Goal: Task Accomplishment & Management: Manage account settings

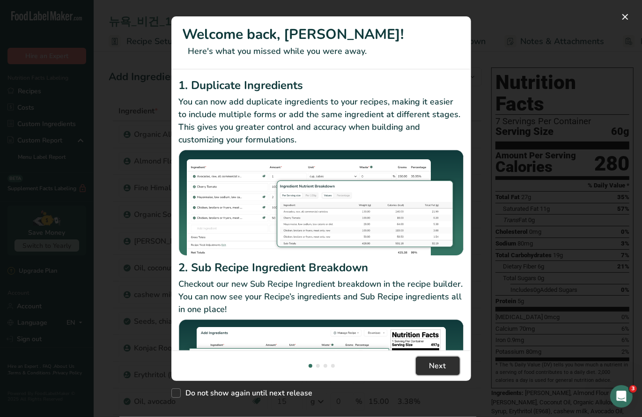
click at [438, 367] on span "Next" at bounding box center [438, 365] width 17 height 11
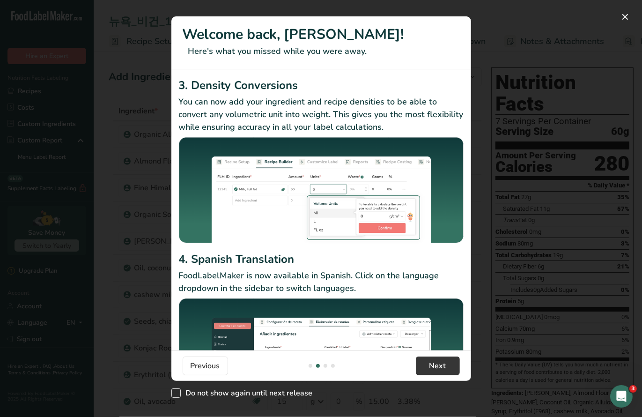
click at [285, 397] on span "Do not show again until next release" at bounding box center [247, 392] width 132 height 9
click at [178, 396] on input "Do not show again until next release" at bounding box center [175, 393] width 6 height 6
checkbox input "true"
click at [445, 368] on span "Next" at bounding box center [438, 365] width 17 height 11
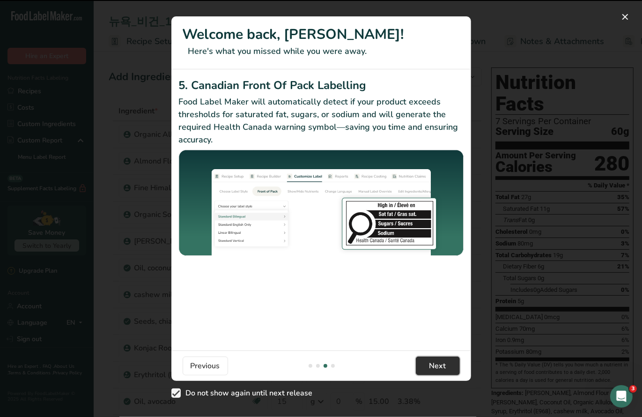
click at [445, 368] on span "Next" at bounding box center [438, 365] width 17 height 11
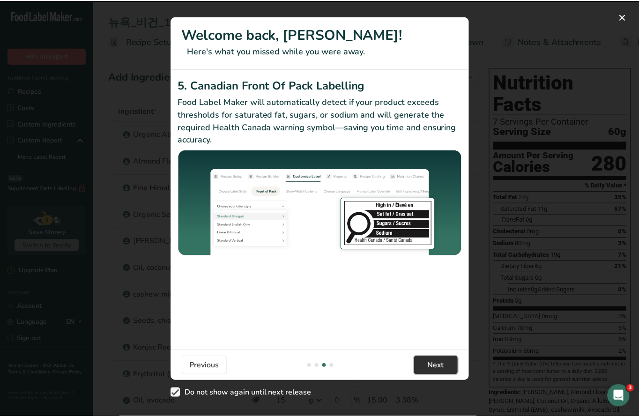
scroll to position [0, 900]
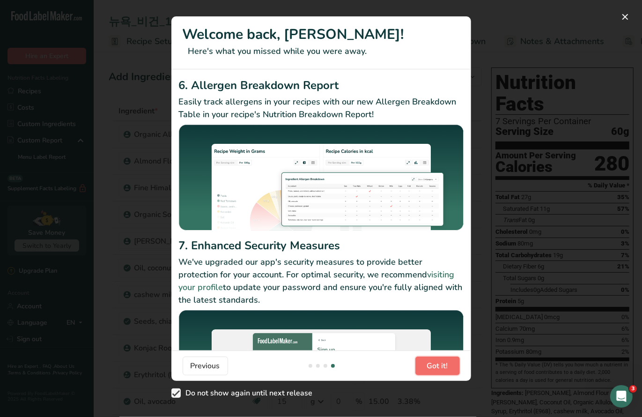
click at [445, 368] on span "Got it!" at bounding box center [437, 365] width 21 height 11
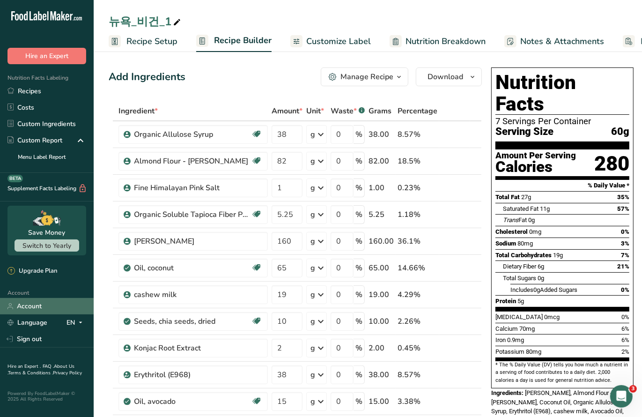
click at [30, 305] on link "Account" at bounding box center [47, 306] width 94 height 16
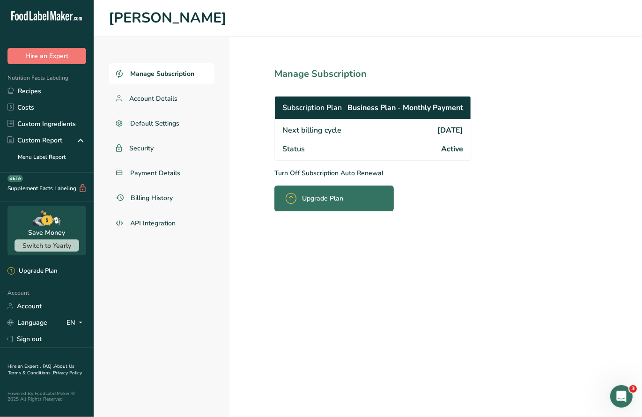
drag, startPoint x: 287, startPoint y: 117, endPoint x: 504, endPoint y: 153, distance: 219.5
click at [504, 153] on section "Manage Subscription Subscription Plan Business Plan - Monthly Payment Next bill…" at bounding box center [394, 227] width 328 height 380
click at [513, 171] on section "Manage Subscription Subscription Plan Business Plan - Monthly Payment Next bill…" at bounding box center [394, 227] width 328 height 380
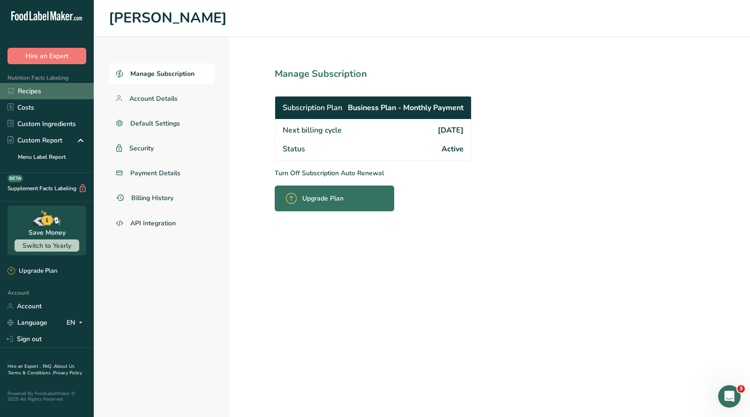
click at [38, 90] on link "Recipes" at bounding box center [47, 91] width 94 height 16
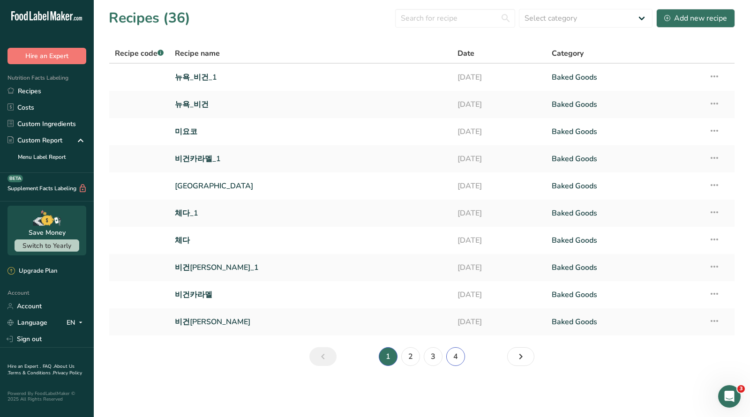
click at [451, 354] on link "4" at bounding box center [455, 356] width 19 height 19
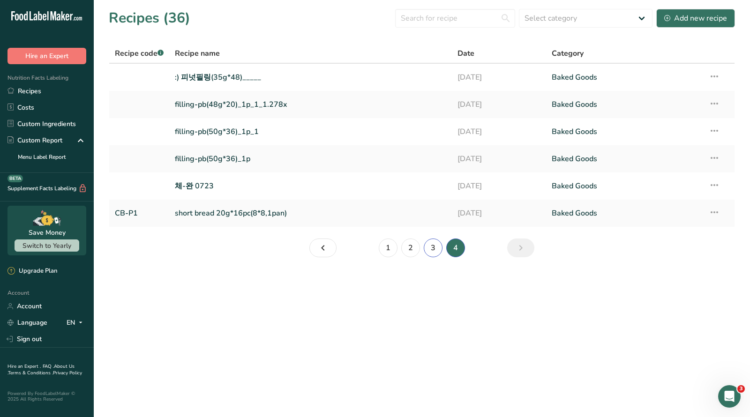
click at [431, 248] on link "3" at bounding box center [433, 248] width 19 height 19
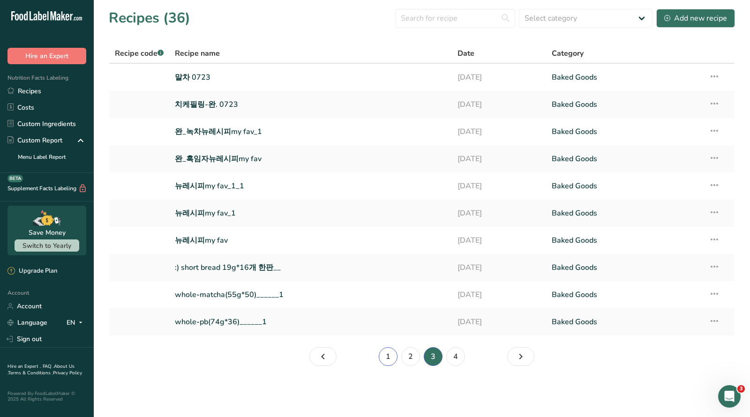
click at [383, 358] on link "1" at bounding box center [388, 356] width 19 height 19
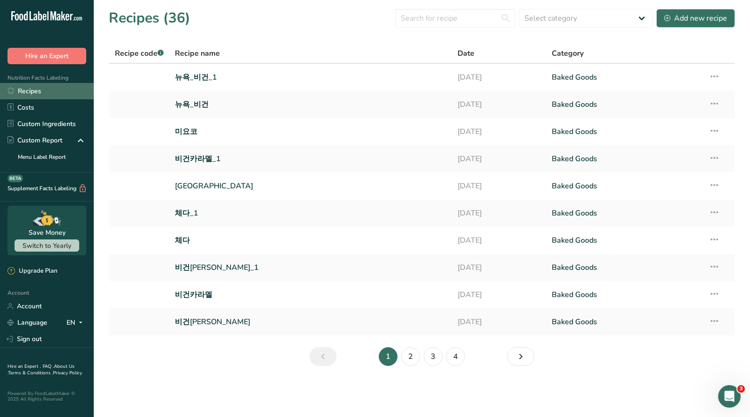
click at [45, 92] on link "Recipes" at bounding box center [47, 91] width 94 height 16
